Goal: Check status: Check status

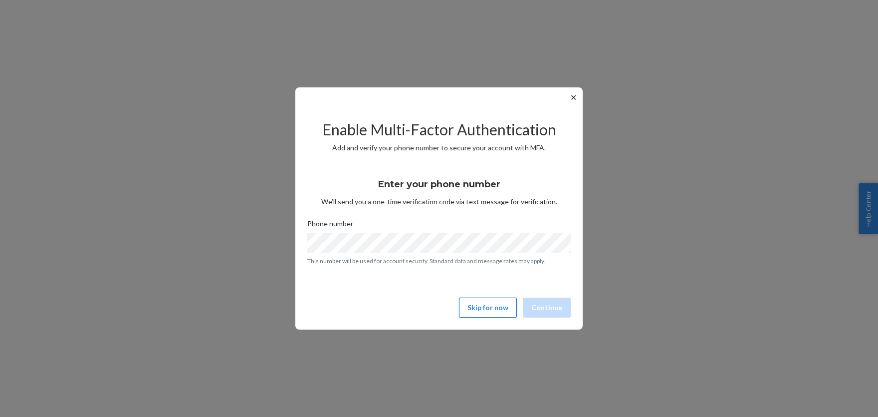
click at [480, 304] on button "Skip for now" at bounding box center [488, 307] width 58 height 20
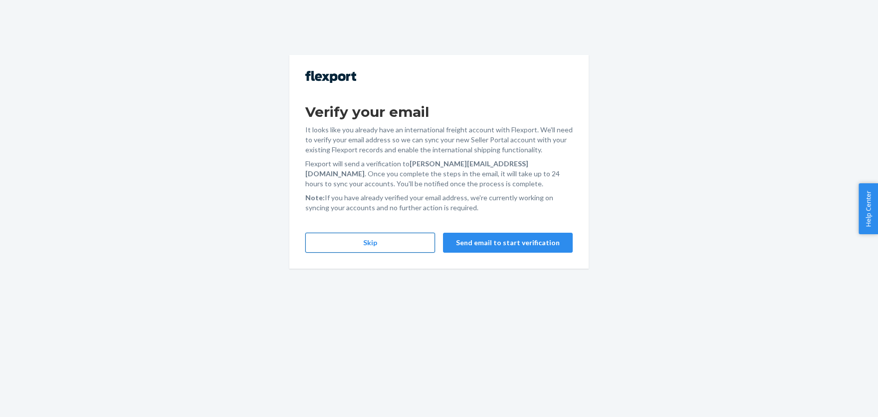
click at [359, 243] on button "Skip" at bounding box center [370, 243] width 130 height 20
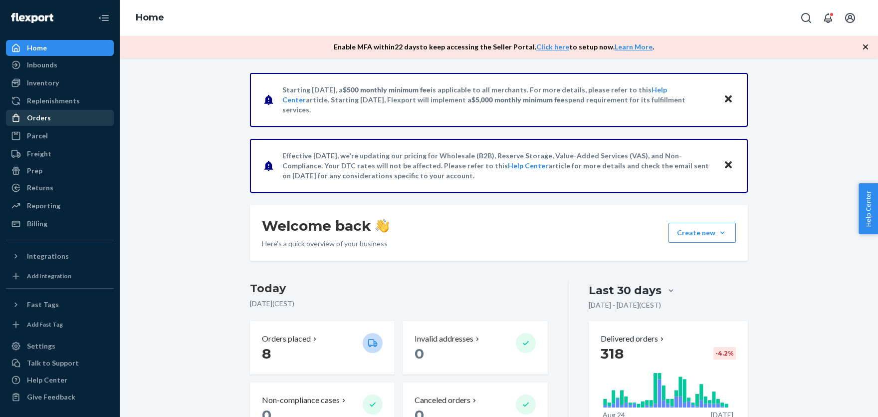
click at [29, 122] on div "Orders" at bounding box center [39, 118] width 24 height 10
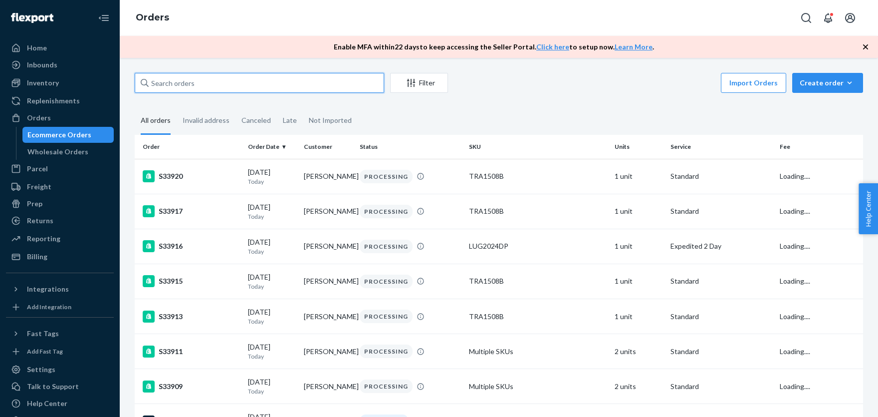
paste input "[PERSON_NAME]"
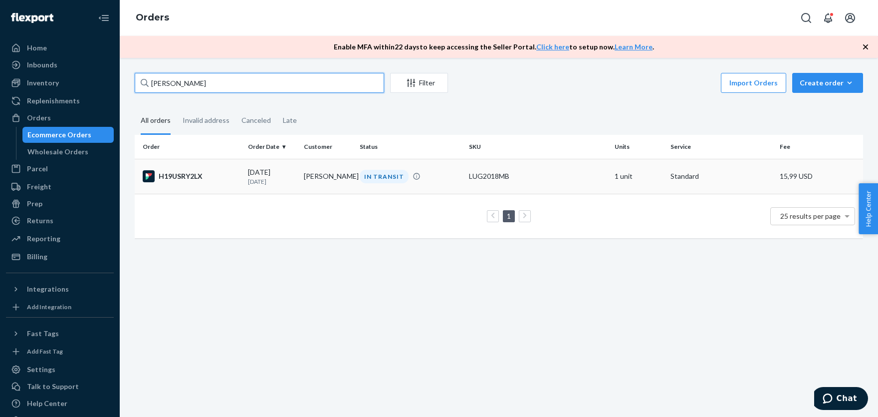
type input "[PERSON_NAME]"
click at [530, 175] on div "LUG2018MB" at bounding box center [538, 176] width 138 height 10
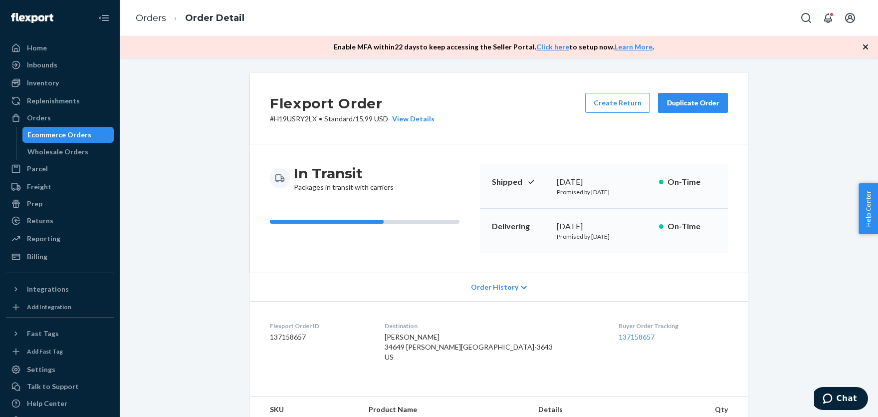
scroll to position [165, 0]
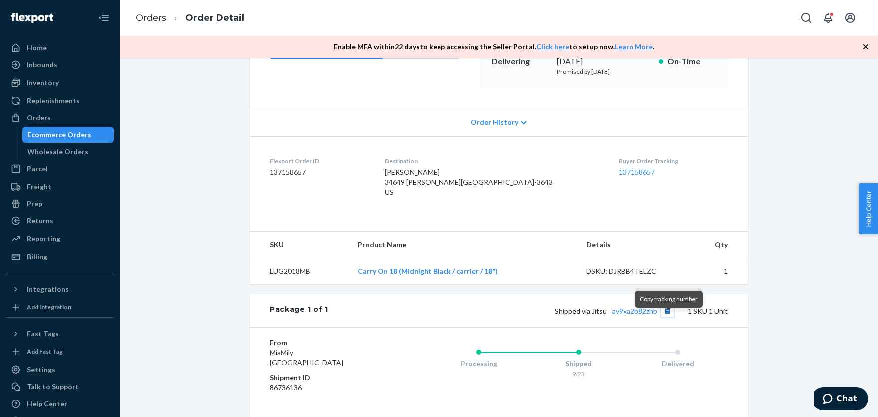
click at [669, 317] on button "Copy tracking number" at bounding box center [667, 310] width 13 height 13
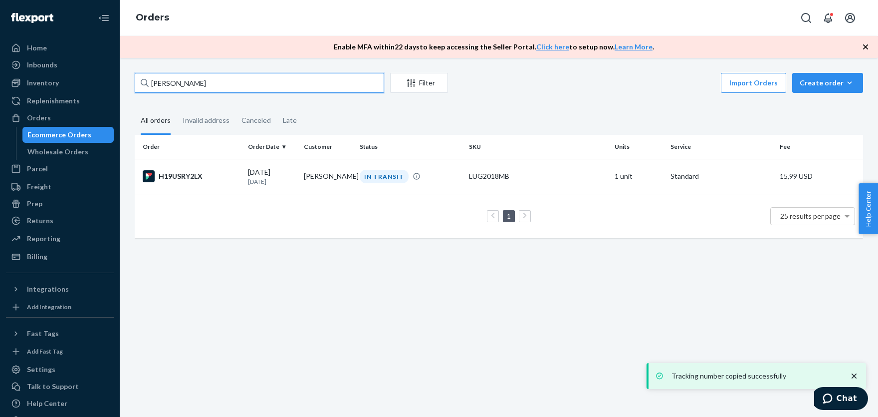
click at [202, 80] on input "[PERSON_NAME]" at bounding box center [260, 83] width 250 height 20
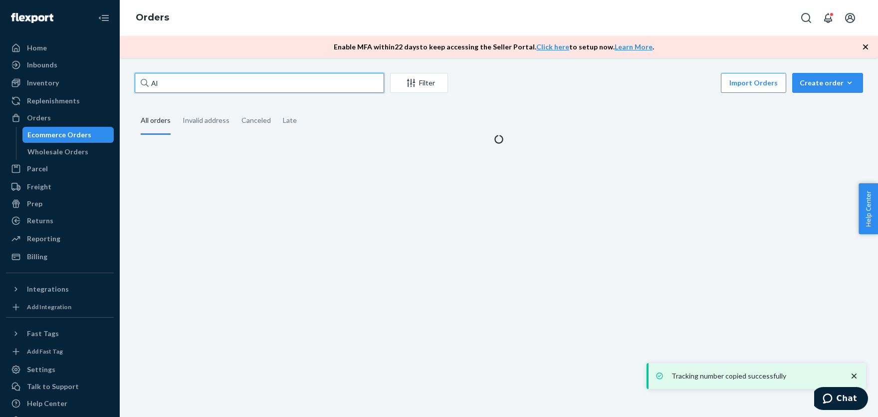
type input "A"
paste input "[PERSON_NAME]"
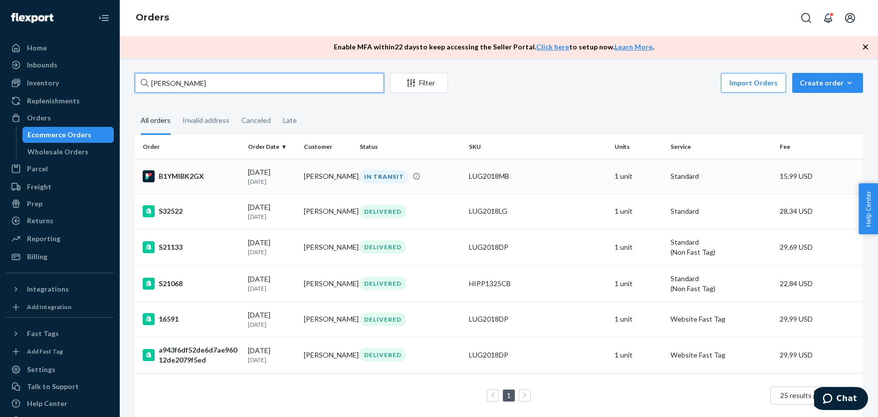
type input "[PERSON_NAME]"
click at [484, 175] on div "LUG2018MB" at bounding box center [538, 176] width 138 height 10
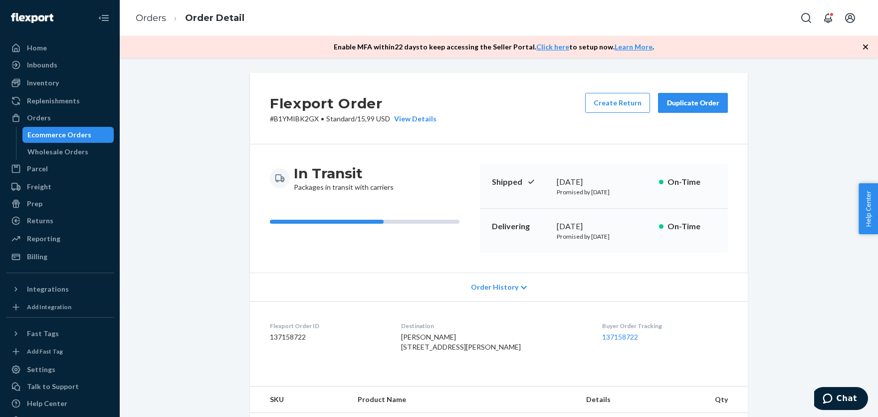
scroll to position [266, 0]
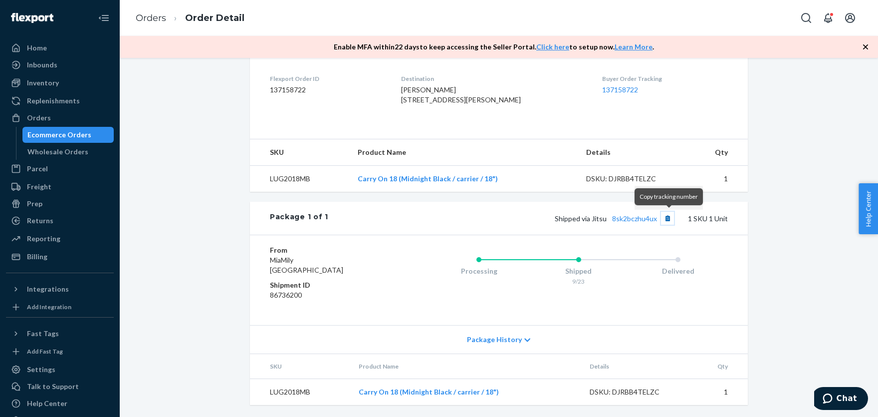
click at [669, 218] on button "Copy tracking number" at bounding box center [667, 218] width 13 height 13
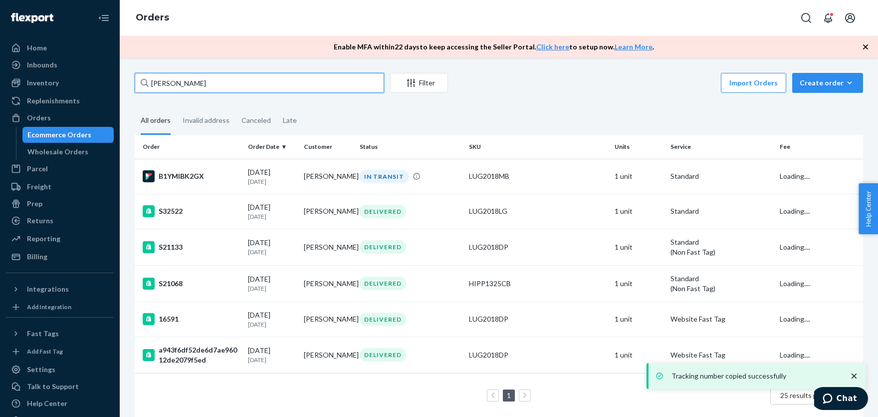
click at [202, 80] on input "[PERSON_NAME]" at bounding box center [260, 83] width 250 height 20
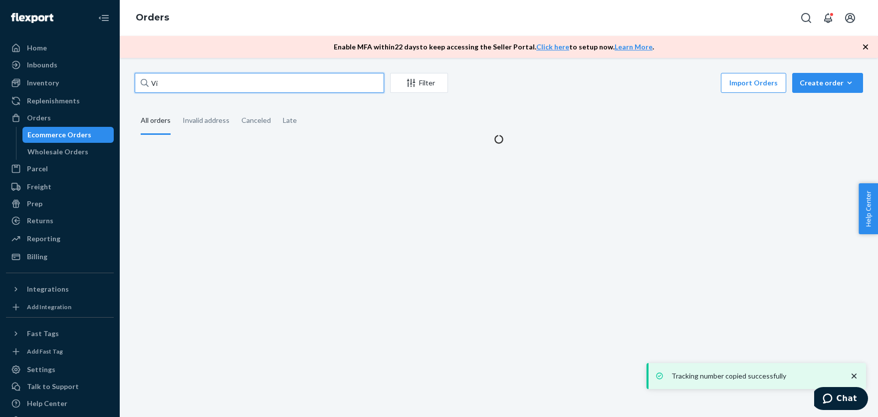
type input "V"
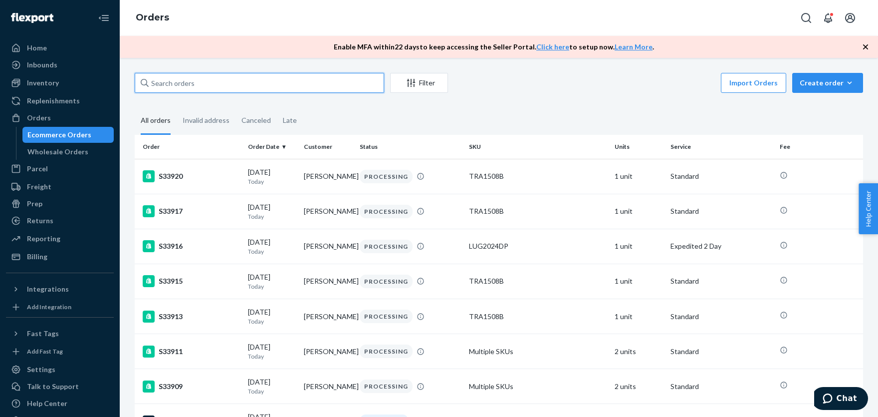
paste input "[PERSON_NAME]"
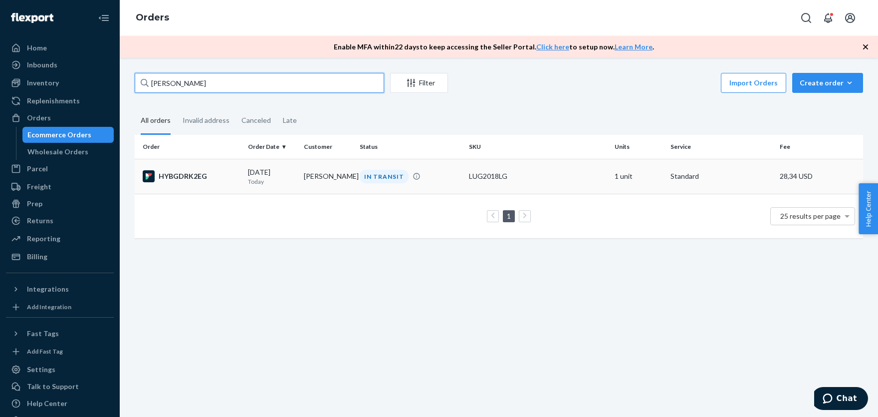
type input "[PERSON_NAME]"
click at [527, 175] on div "LUG2018LG" at bounding box center [538, 176] width 138 height 10
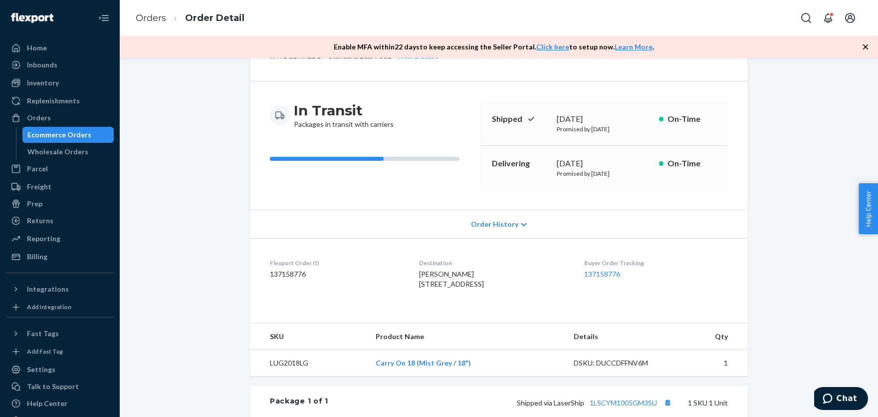
scroll to position [110, 0]
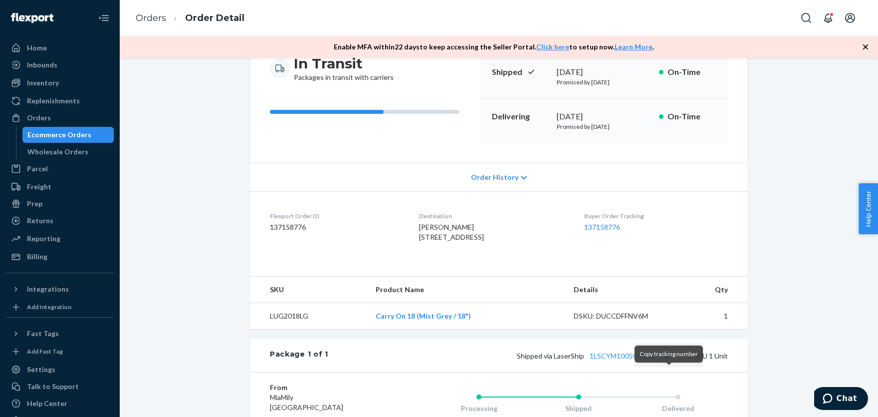
click at [670, 362] on button "Copy tracking number" at bounding box center [667, 355] width 13 height 13
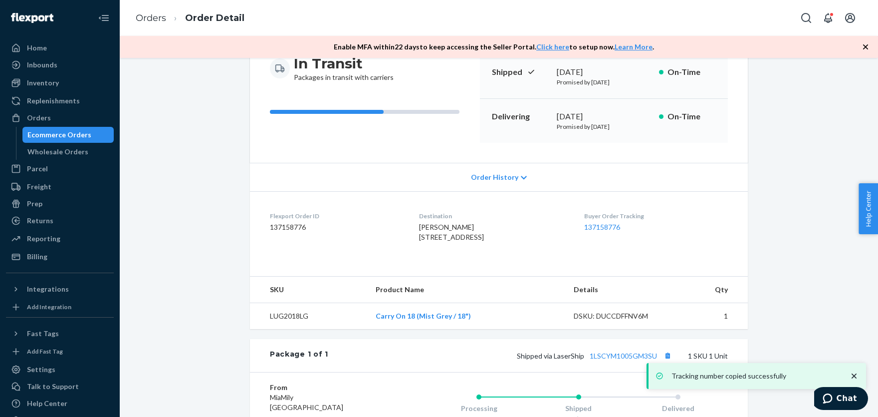
click at [567, 360] on span "Shipped via LaserShip 1LSCYM1005GM3SU" at bounding box center [595, 355] width 157 height 8
click at [566, 360] on span "Shipped via LaserShip 1LSCYM1005GM3SU" at bounding box center [595, 355] width 157 height 8
copy span "LaserShip"
